Goal: Task Accomplishment & Management: Manage account settings

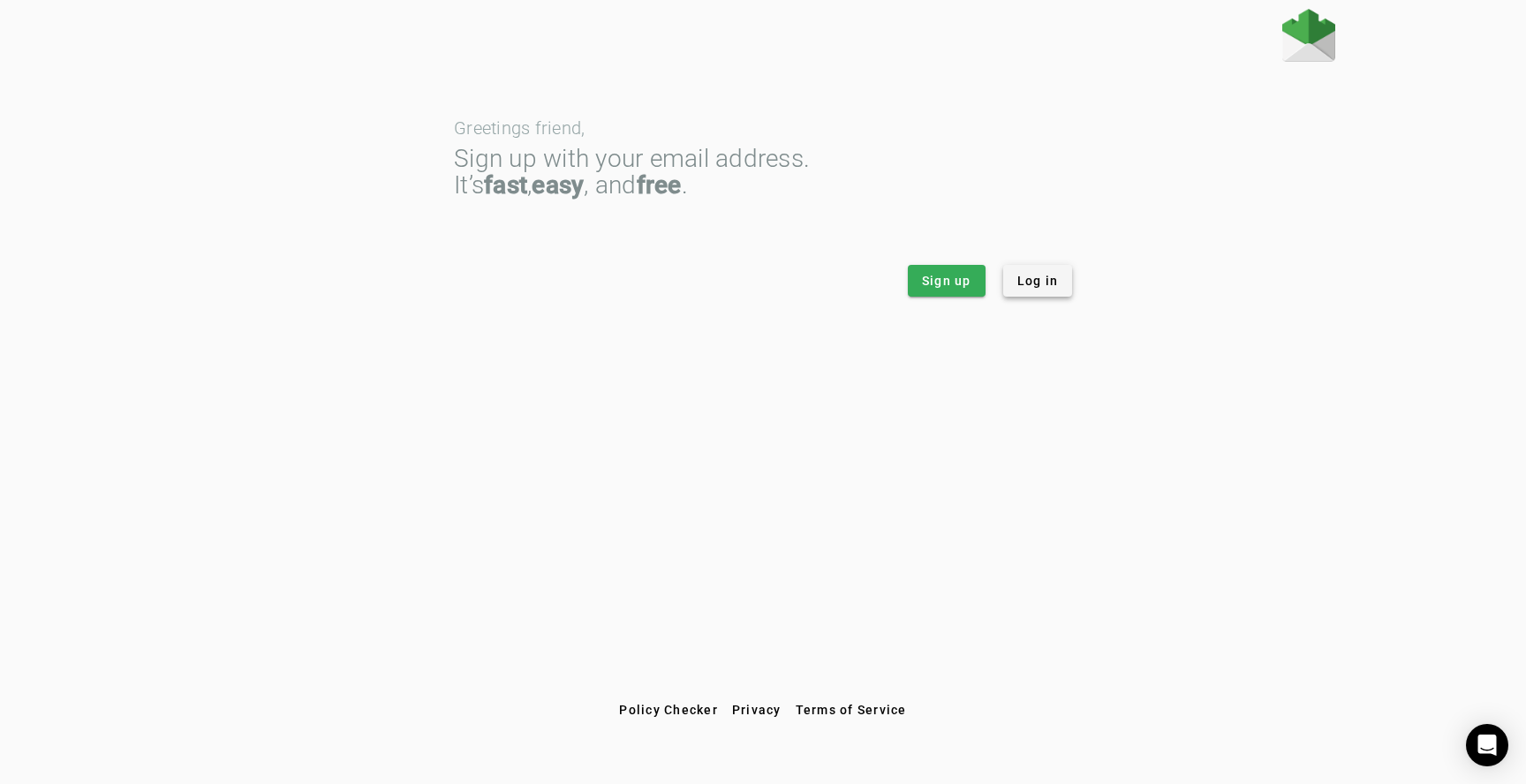
click at [1031, 287] on span "Log in" at bounding box center [1038, 280] width 42 height 17
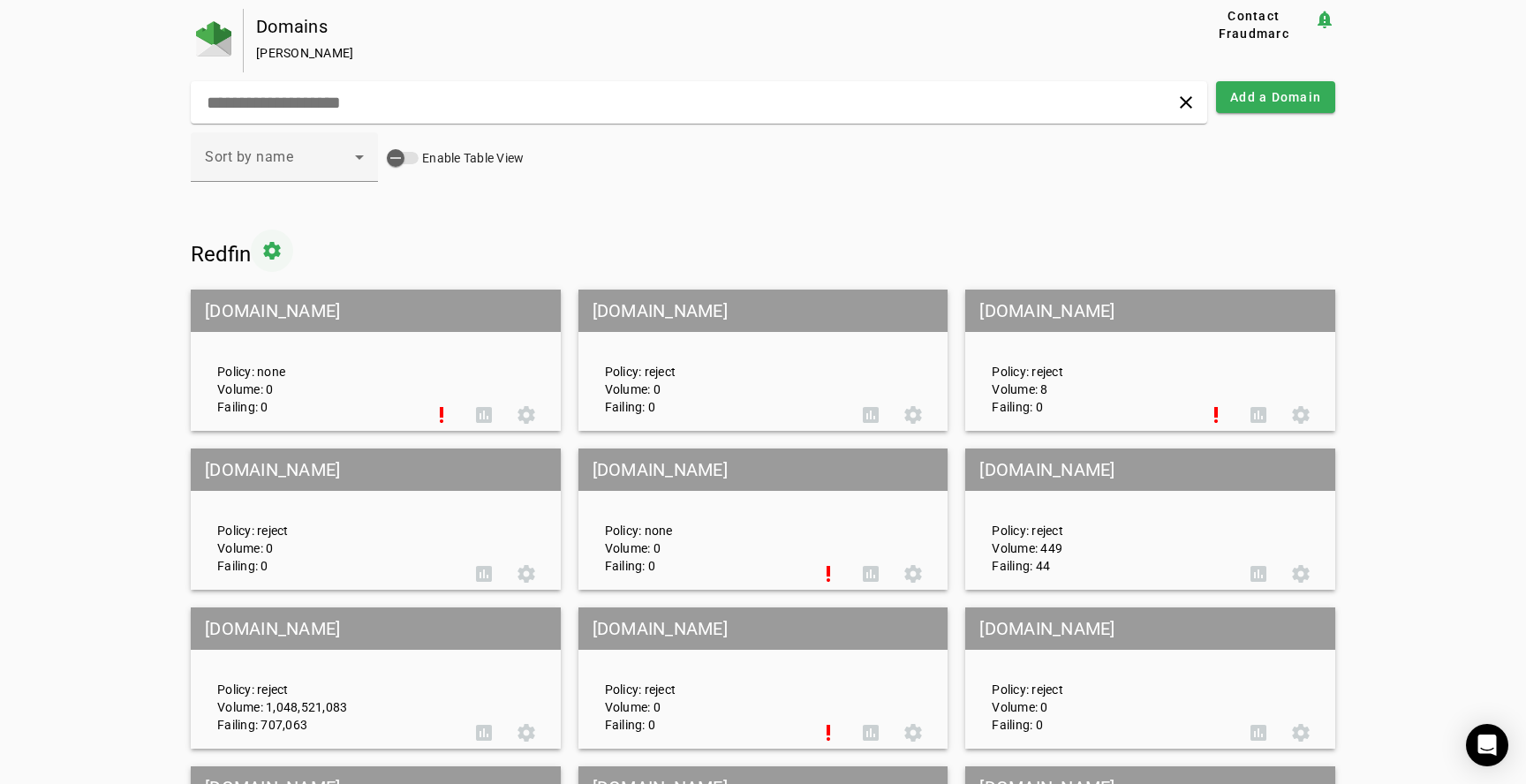
click at [269, 256] on span at bounding box center [272, 250] width 43 height 43
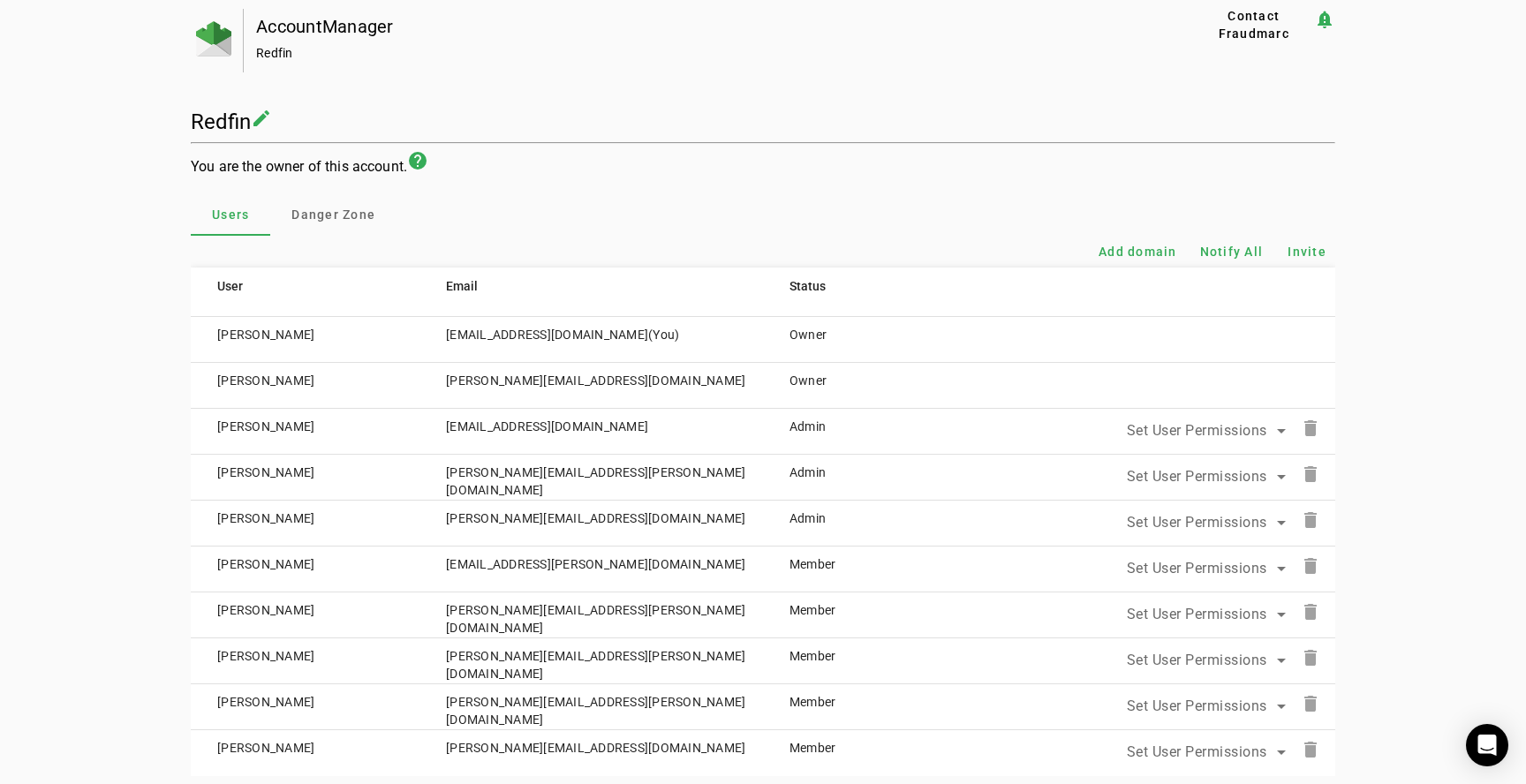
scroll to position [28, 0]
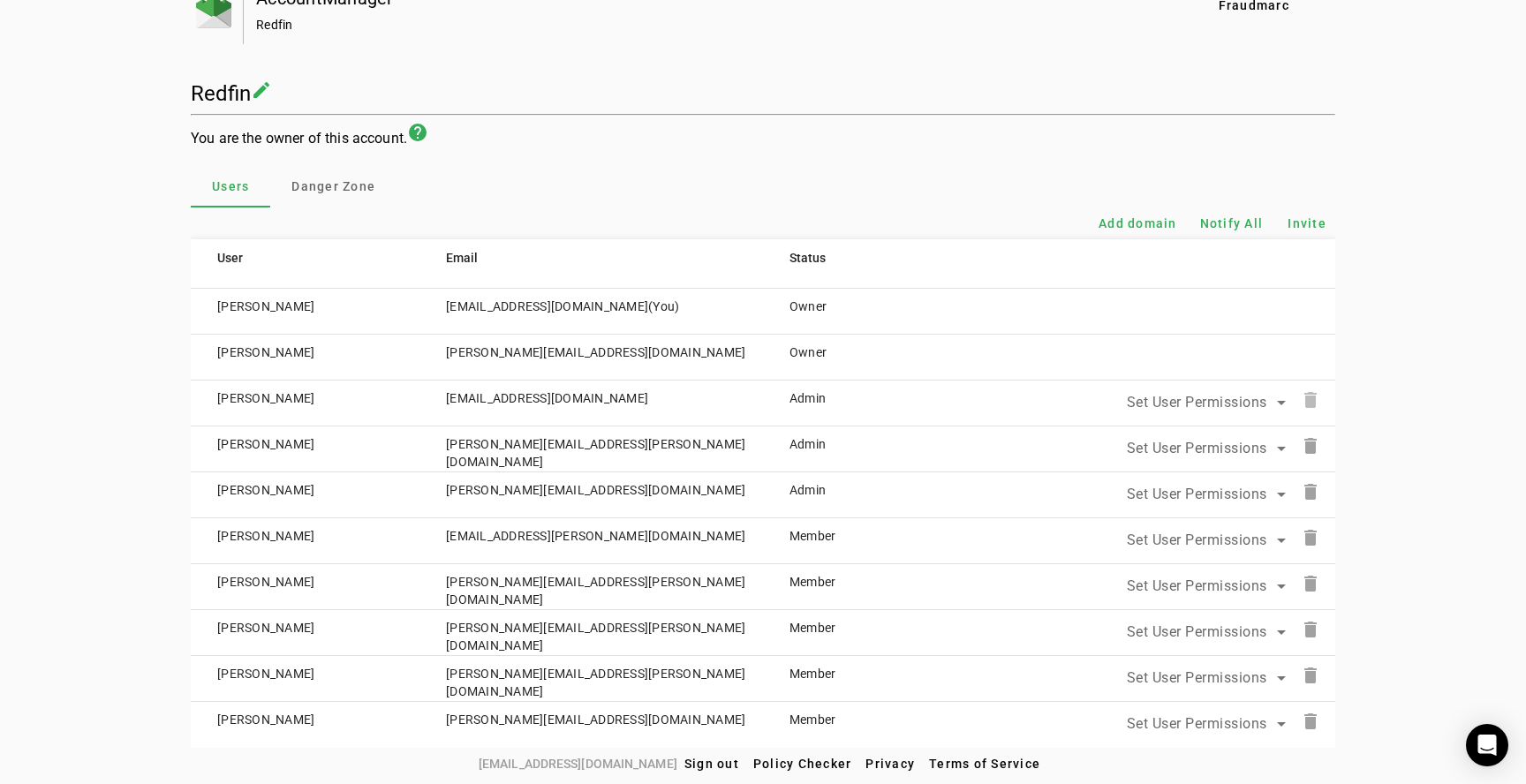
click at [1313, 393] on mat-icon "delete" at bounding box center [1310, 400] width 21 height 21
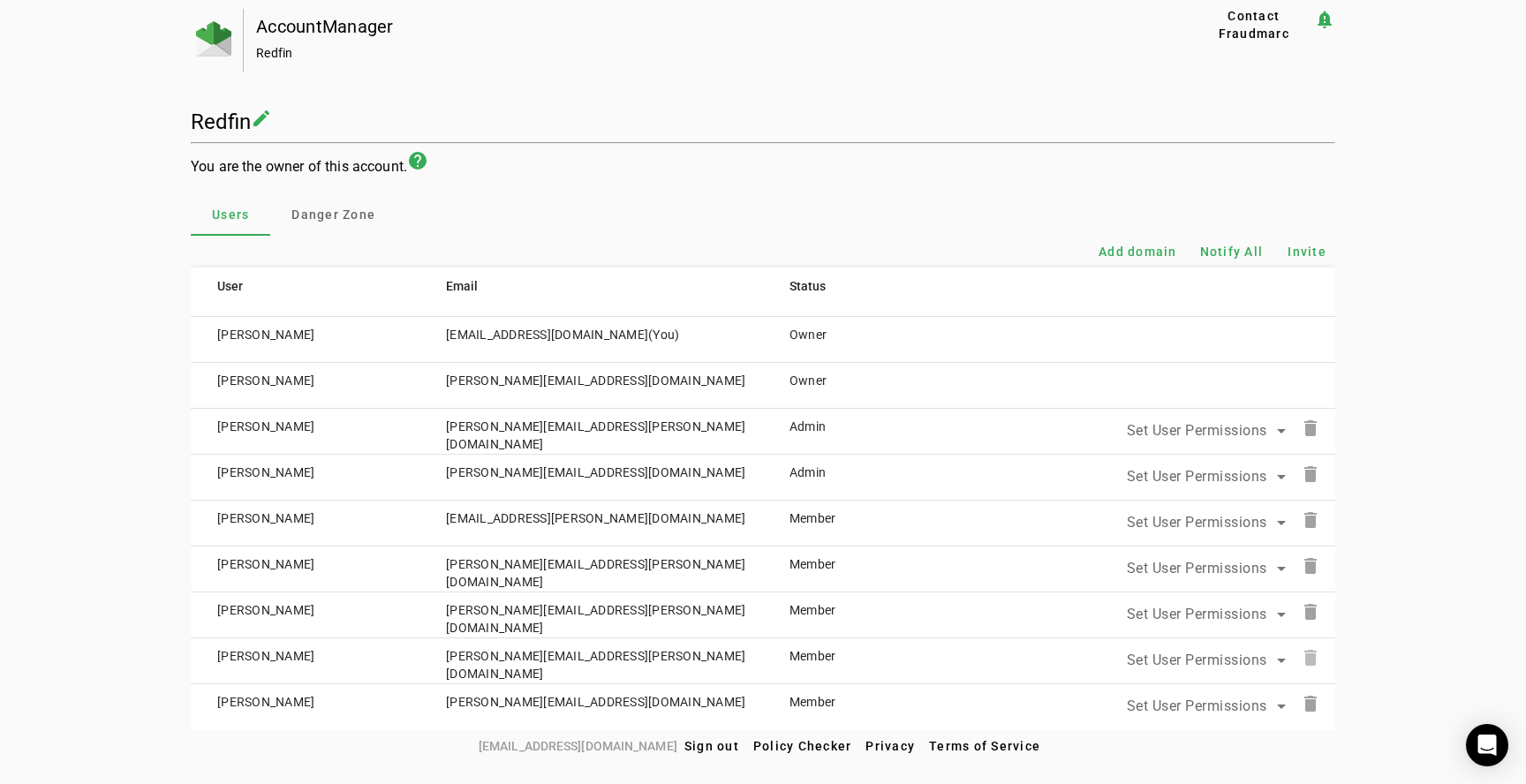
click at [1316, 649] on mat-icon "delete" at bounding box center [1310, 657] width 21 height 21
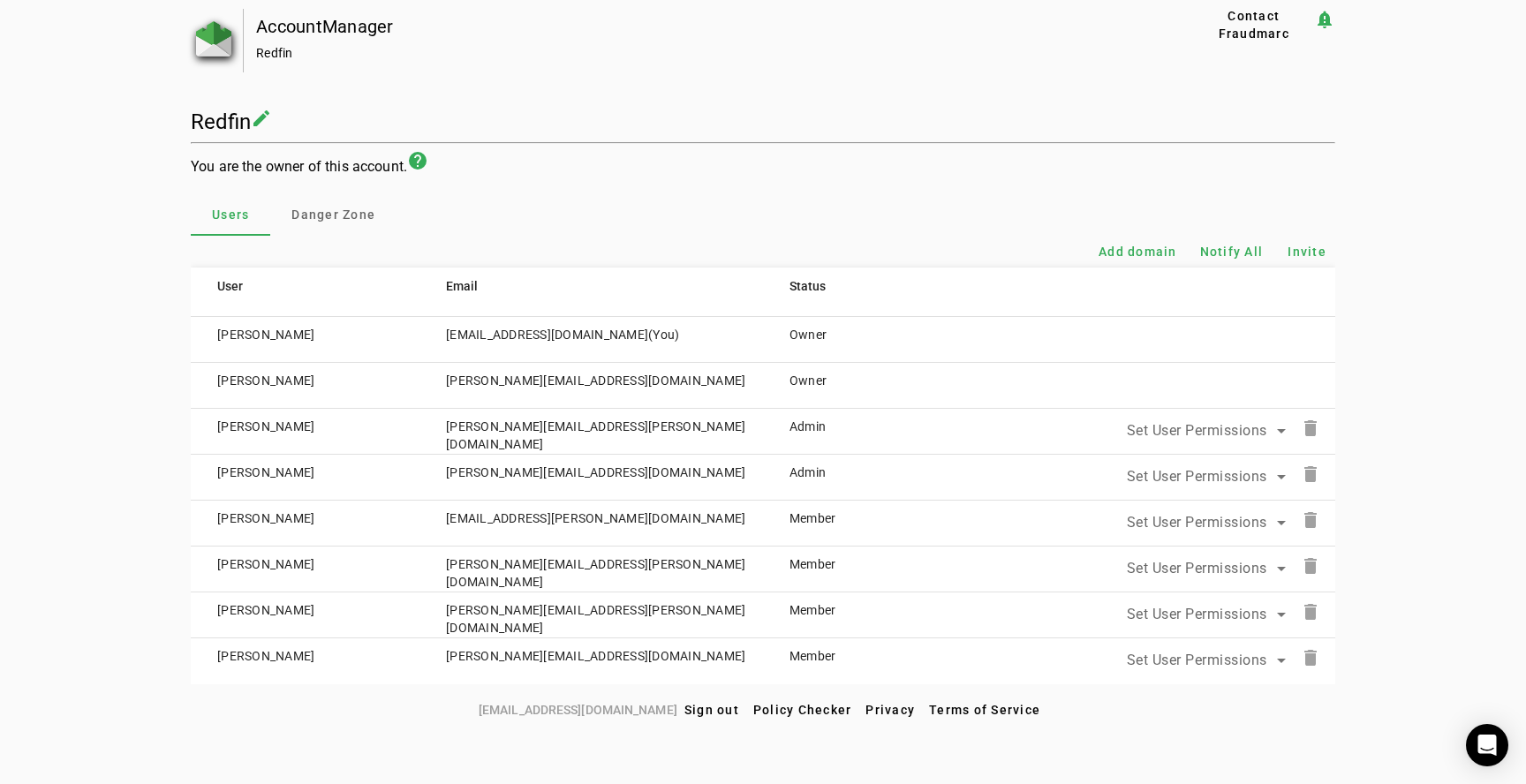
click at [219, 37] on img at bounding box center [213, 38] width 35 height 35
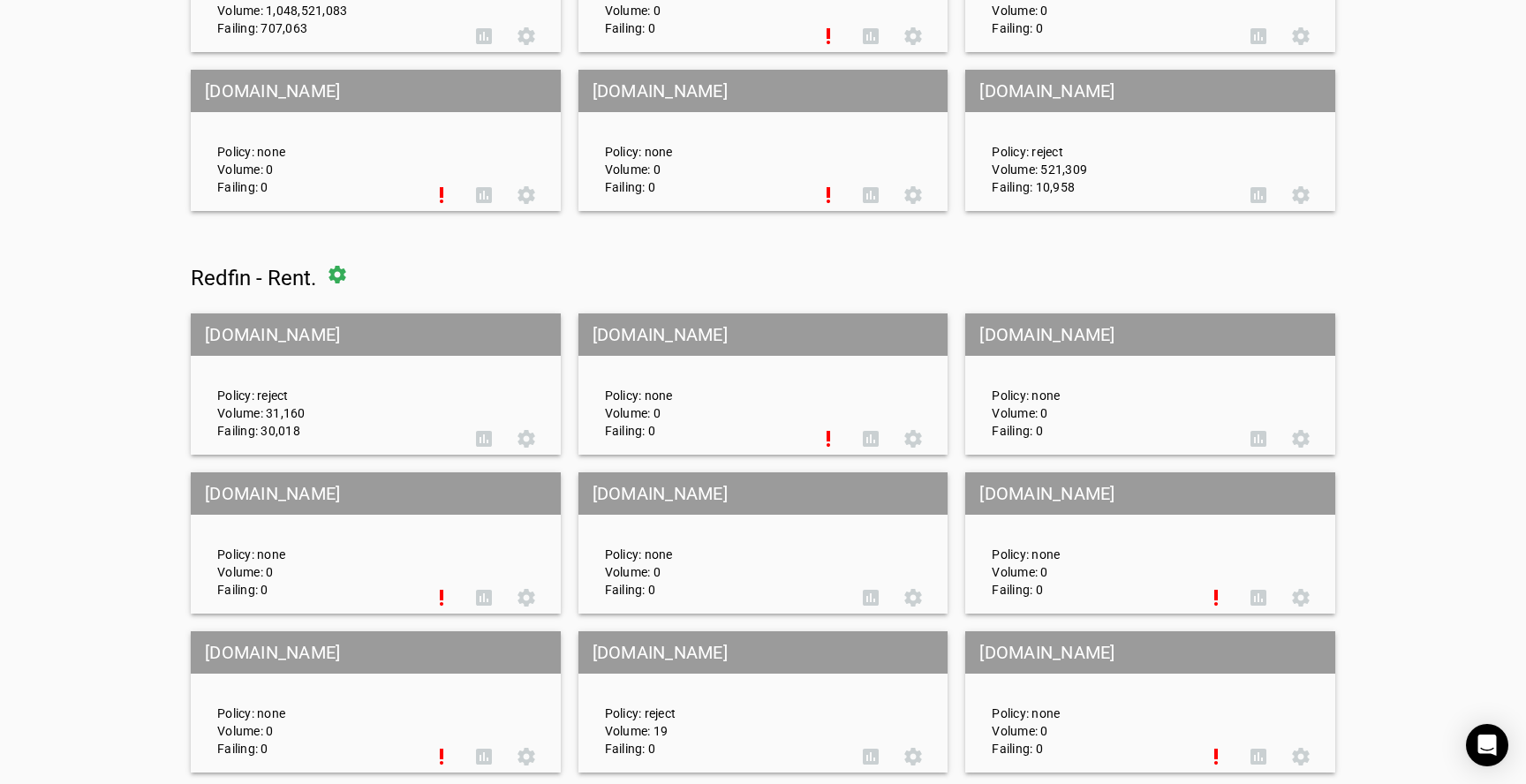
scroll to position [848, 0]
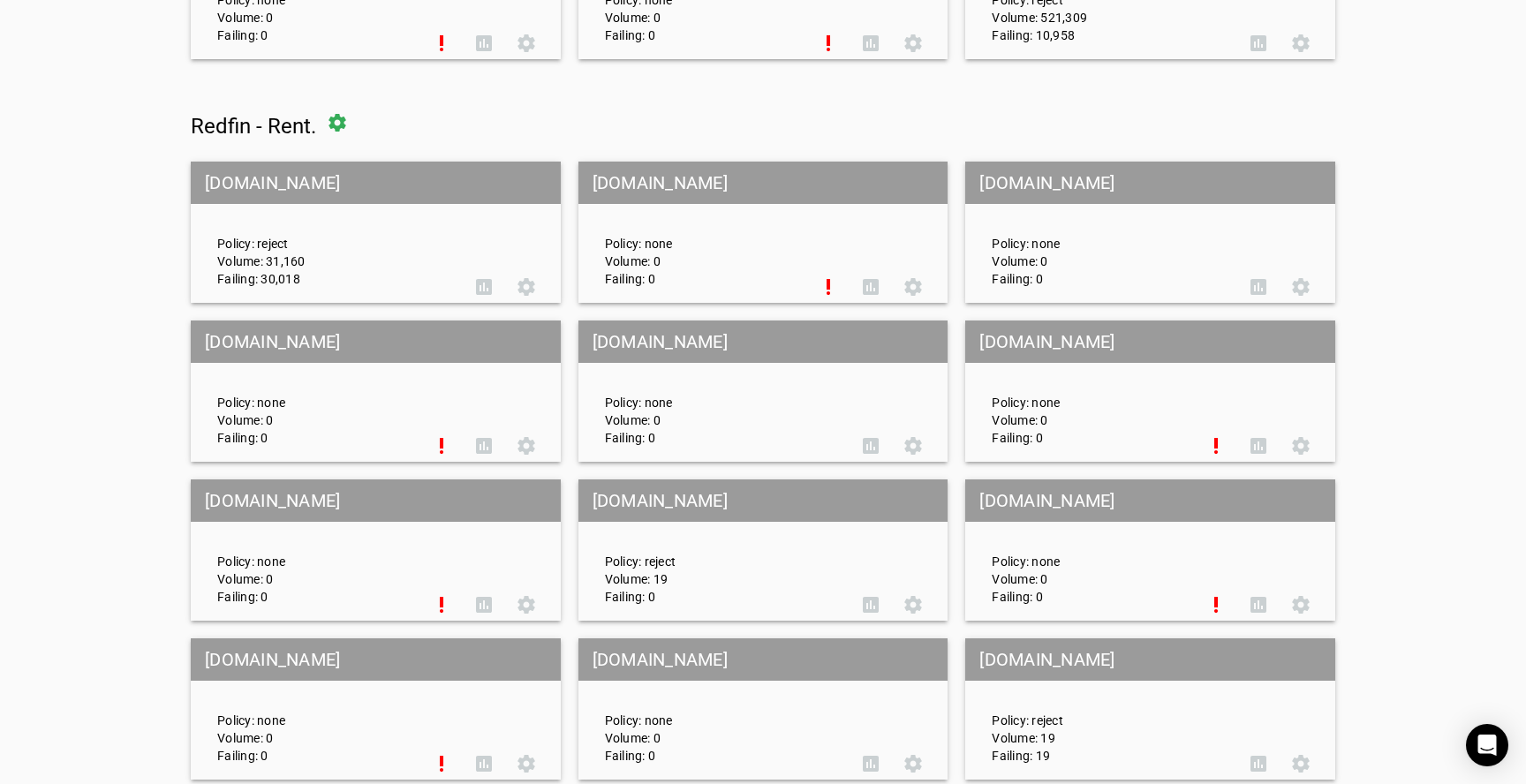
click at [341, 101] on div "Redfin settings [DOMAIN_NAME] Policy: none Volume: 0 Failing: 0 priority_high a…" at bounding box center [763, 639] width 1145 height 2517
click at [341, 116] on span at bounding box center [337, 122] width 43 height 43
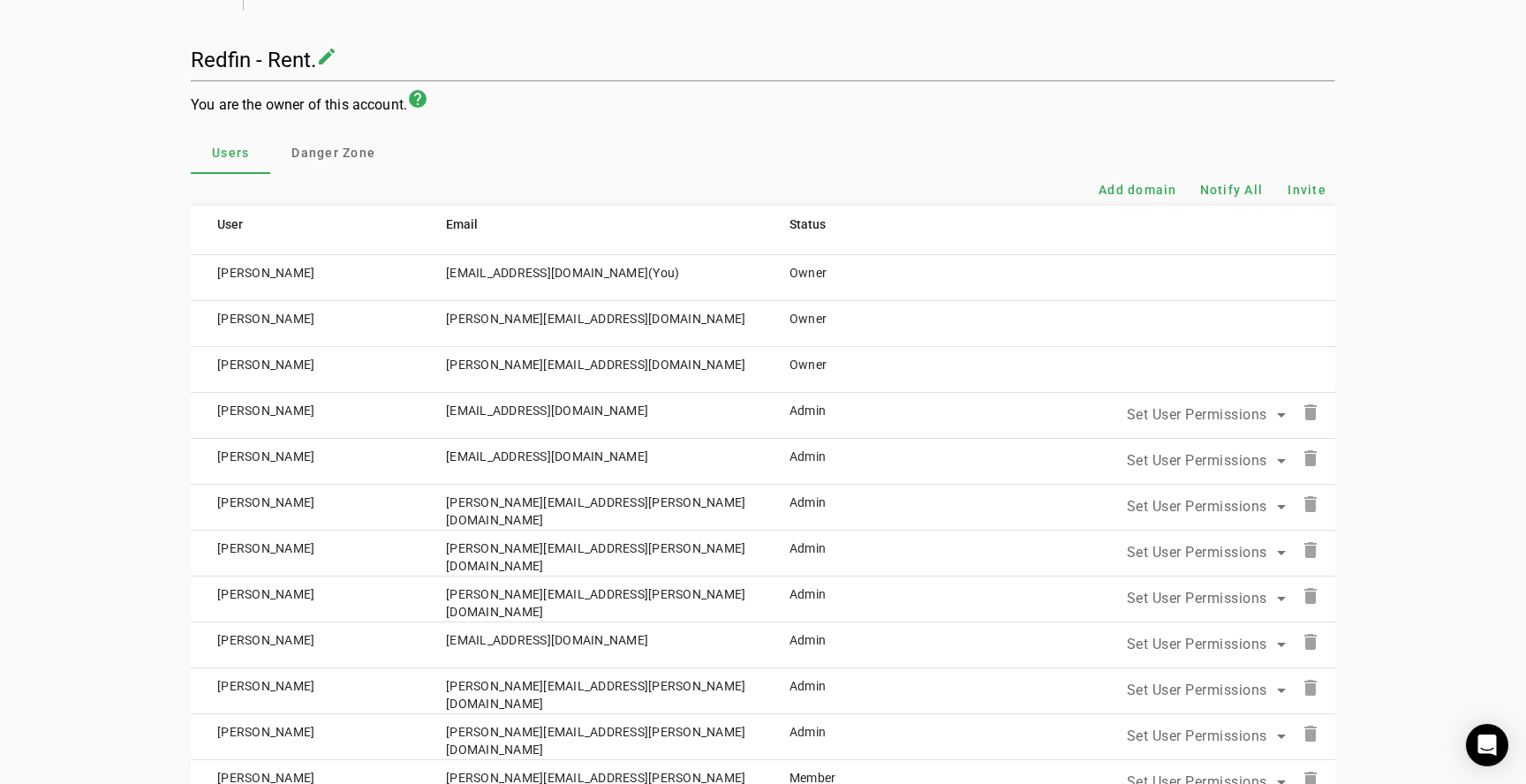
scroll to position [120, 0]
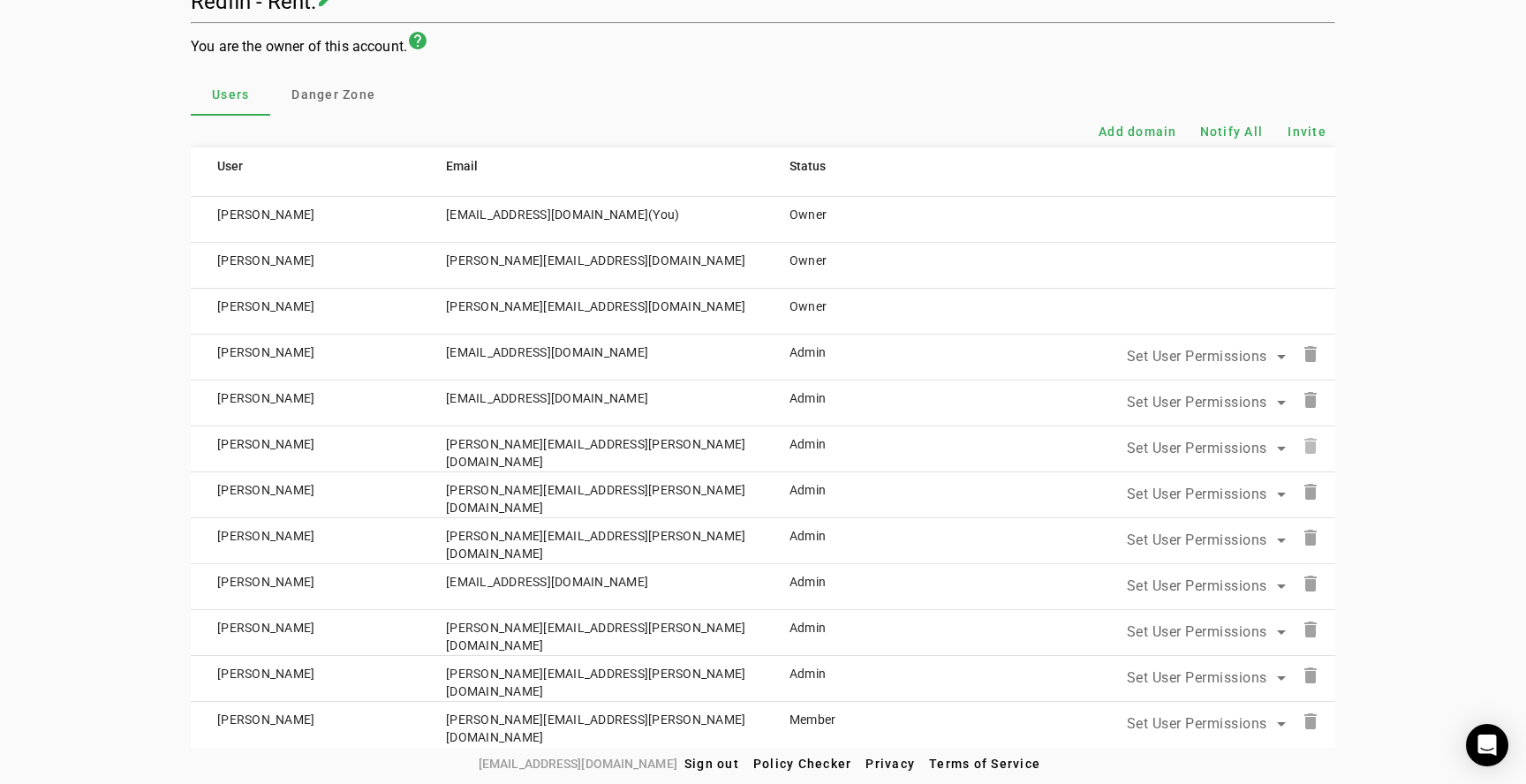
click at [1310, 443] on mat-icon "delete" at bounding box center [1310, 445] width 21 height 21
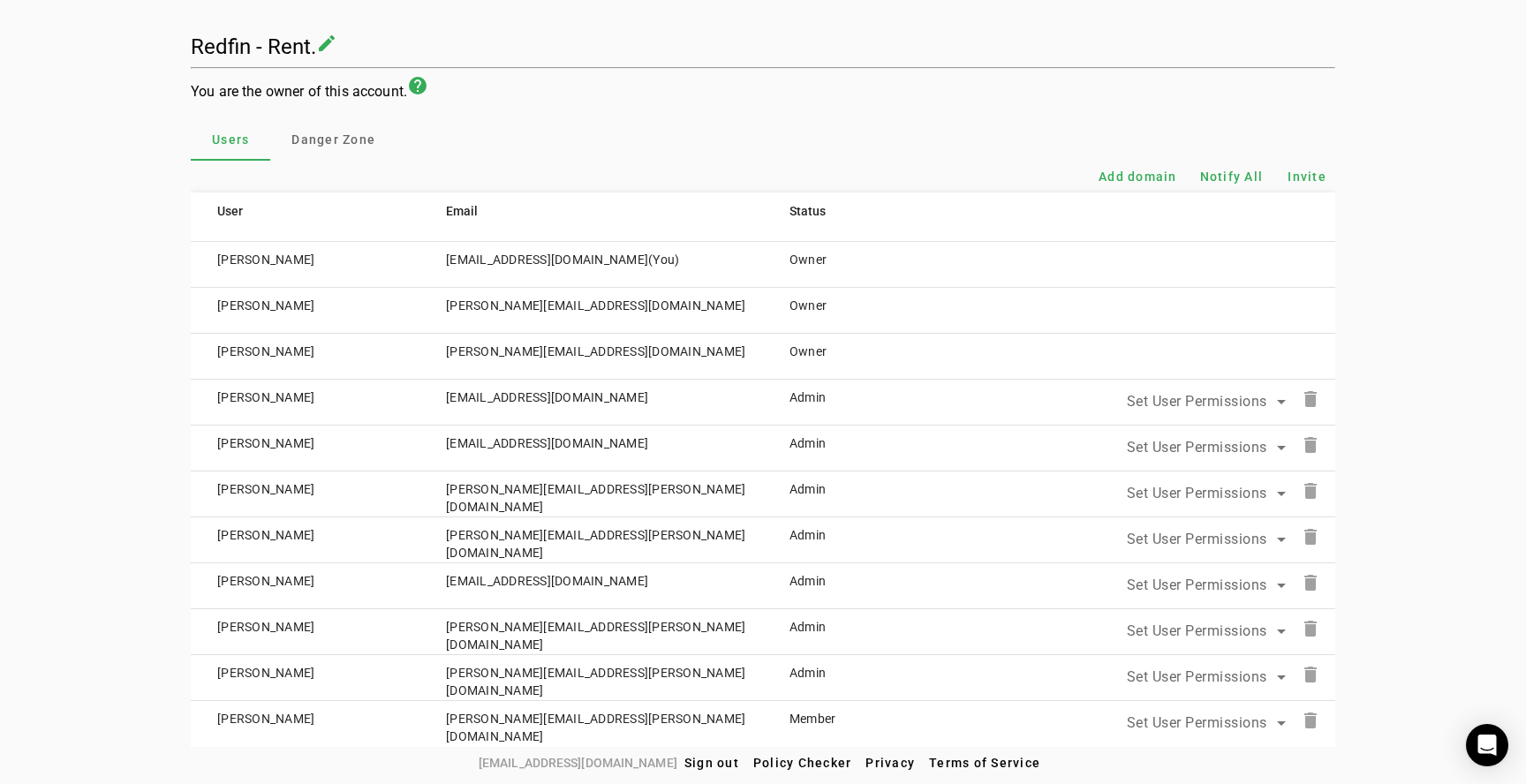
scroll to position [74, 0]
click at [1313, 440] on mat-icon "delete" at bounding box center [1310, 445] width 21 height 21
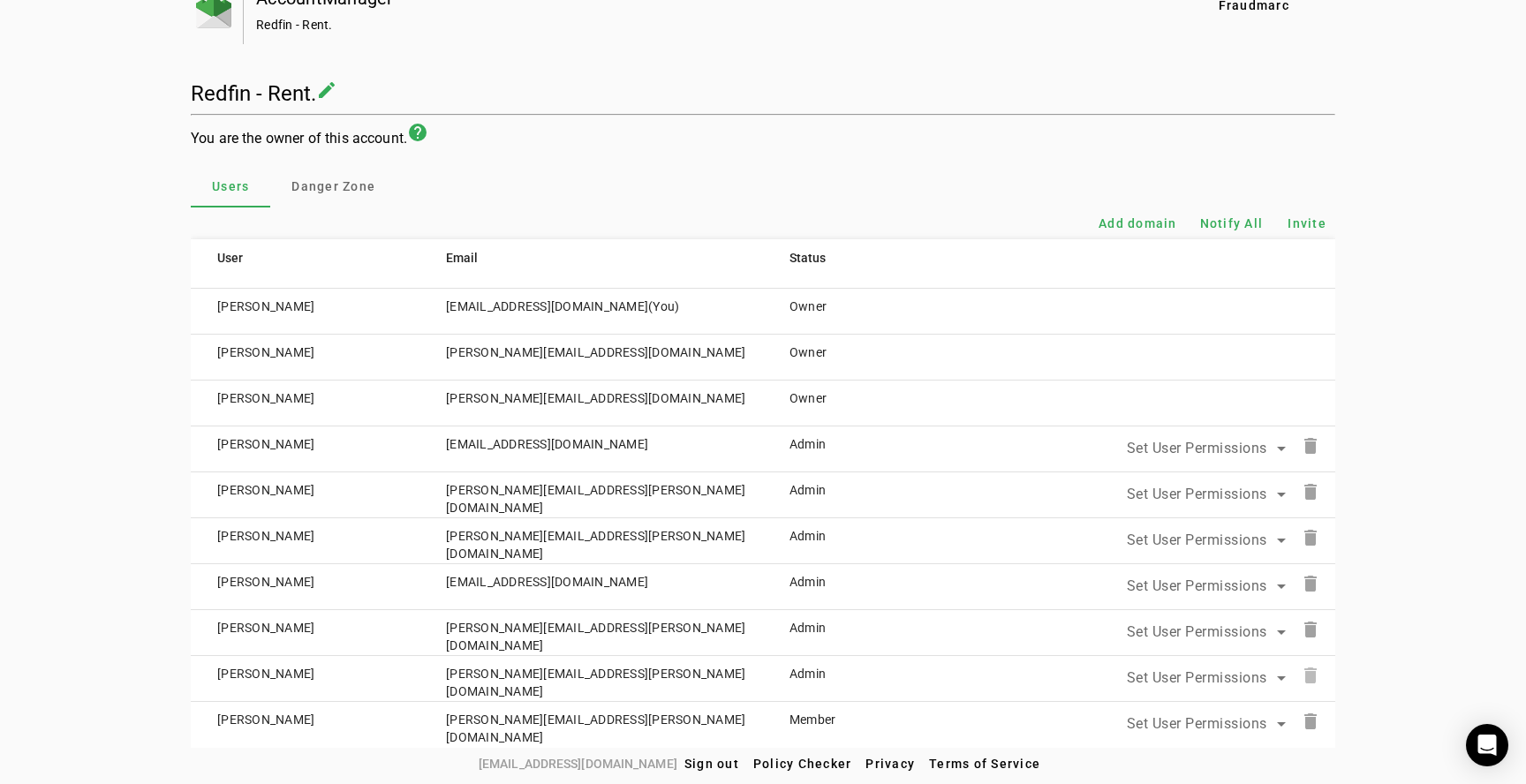
click at [1315, 675] on mat-icon "delete" at bounding box center [1310, 675] width 21 height 21
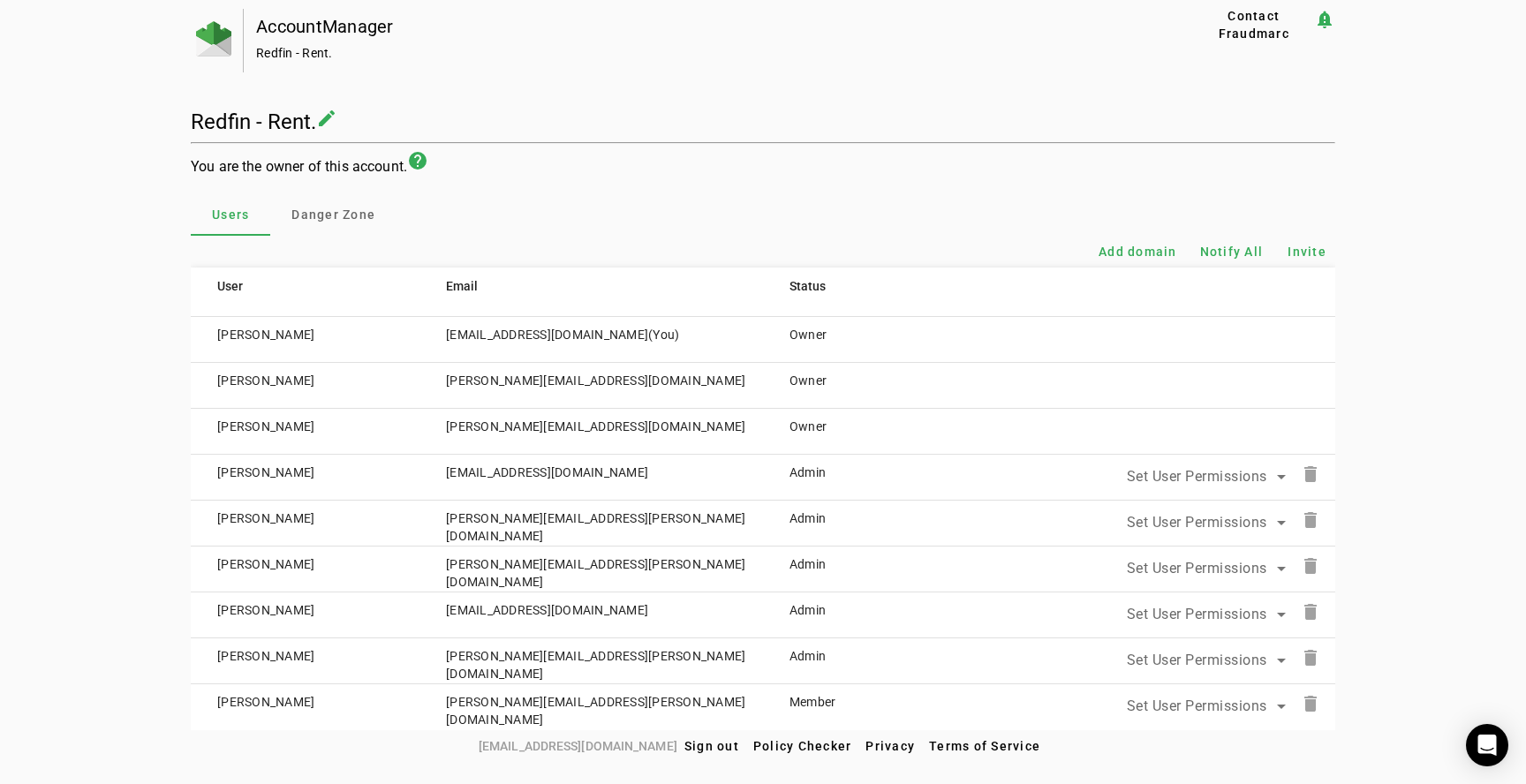
scroll to position [0, 0]
click at [1309, 702] on mat-icon "delete" at bounding box center [1310, 703] width 21 height 21
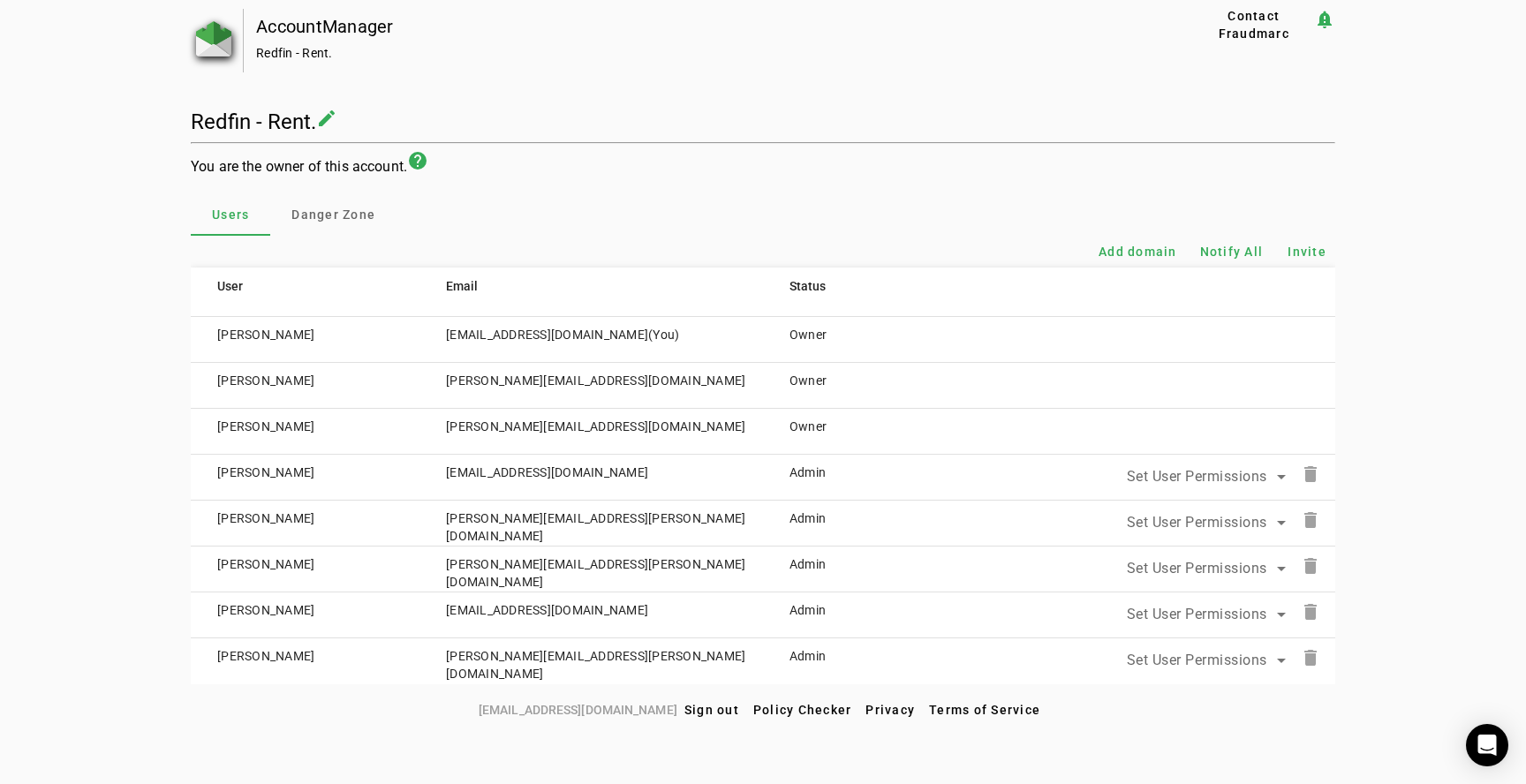
click at [223, 46] on img at bounding box center [213, 38] width 35 height 35
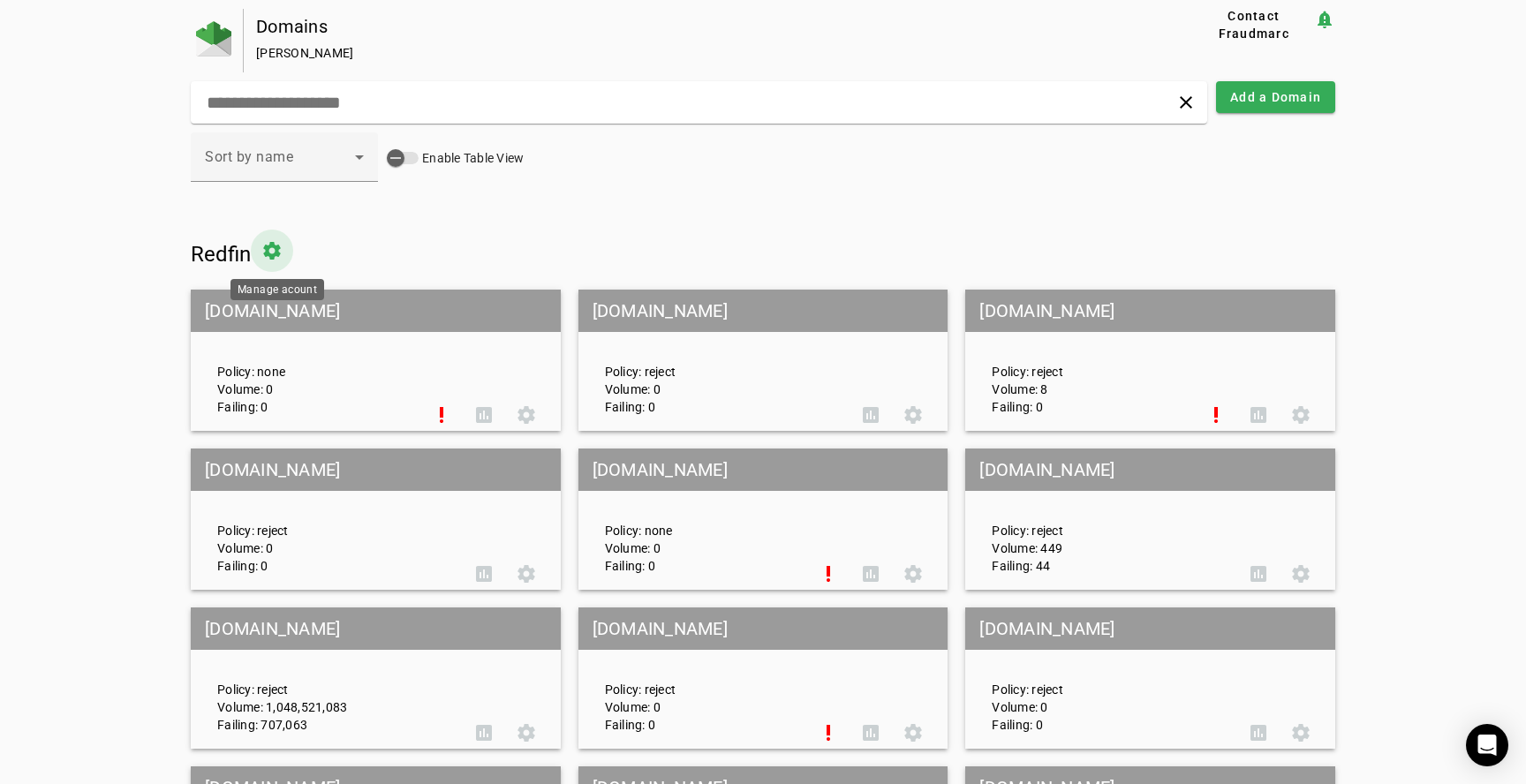
click at [287, 259] on span at bounding box center [272, 250] width 43 height 43
